Goal: Task Accomplishment & Management: Manage account settings

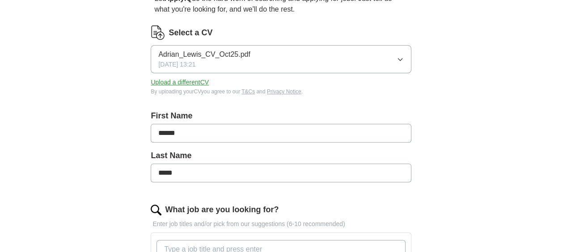
scroll to position [45, 0]
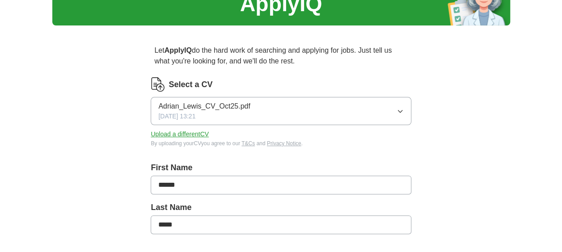
click at [182, 134] on button "Upload a different CV" at bounding box center [180, 134] width 58 height 9
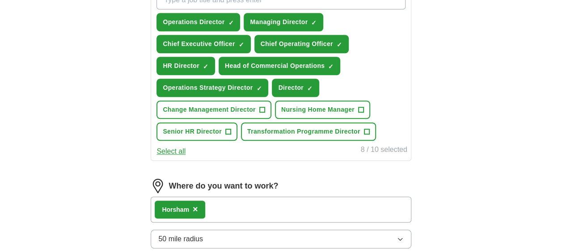
scroll to position [358, 0]
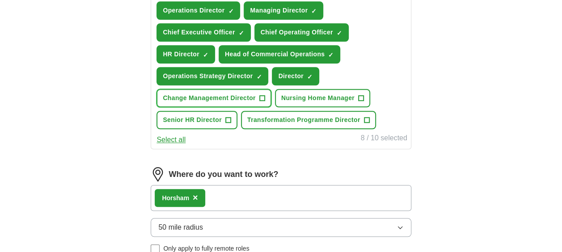
click at [223, 95] on span "Change Management Director" at bounding box center [209, 97] width 93 height 9
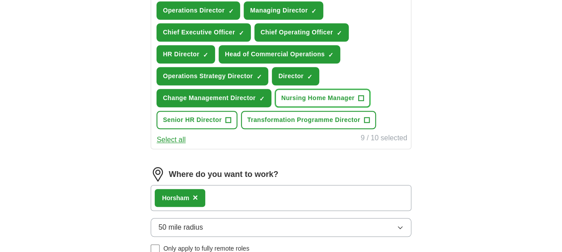
click at [343, 94] on span "Nursing Home Manager" at bounding box center [317, 97] width 73 height 9
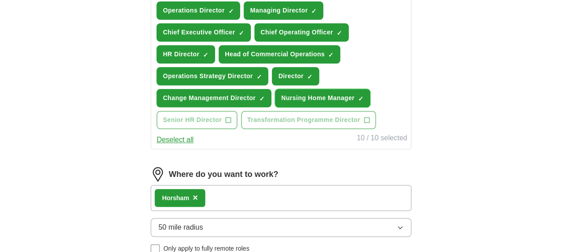
click at [343, 94] on span "Nursing Home Manager" at bounding box center [317, 97] width 73 height 9
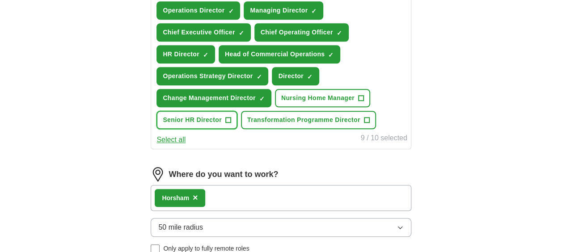
click at [186, 116] on span "Senior HR Director" at bounding box center [192, 119] width 59 height 9
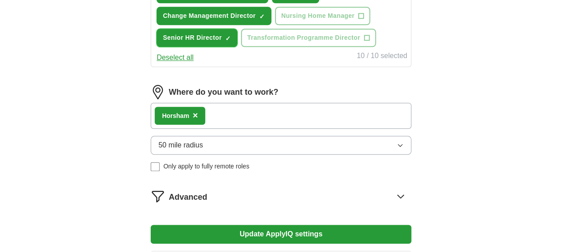
scroll to position [447, 0]
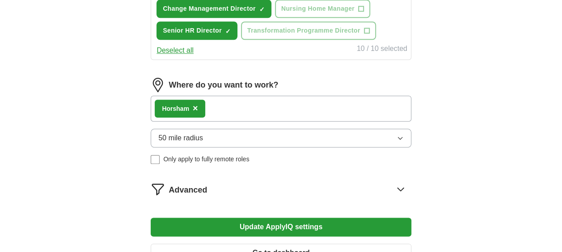
click at [403, 135] on icon "button" at bounding box center [400, 138] width 7 height 7
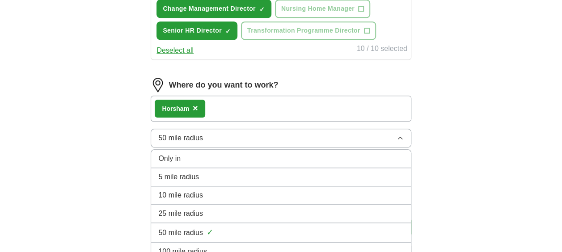
scroll to position [492, 0]
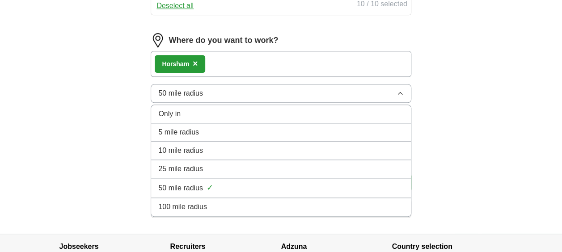
click at [215, 202] on div "100 mile radius" at bounding box center [280, 207] width 245 height 11
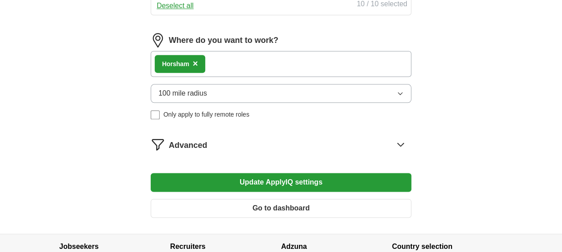
click at [281, 178] on button "Update ApplyIQ settings" at bounding box center [281, 182] width 260 height 19
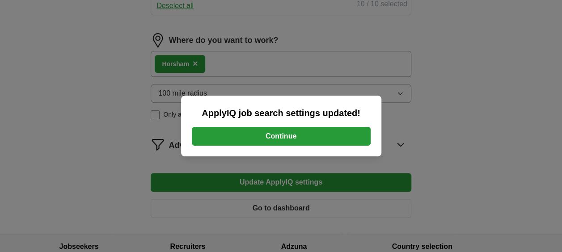
click at [288, 136] on button "Continue" at bounding box center [281, 136] width 179 height 19
